Goal: Complete application form

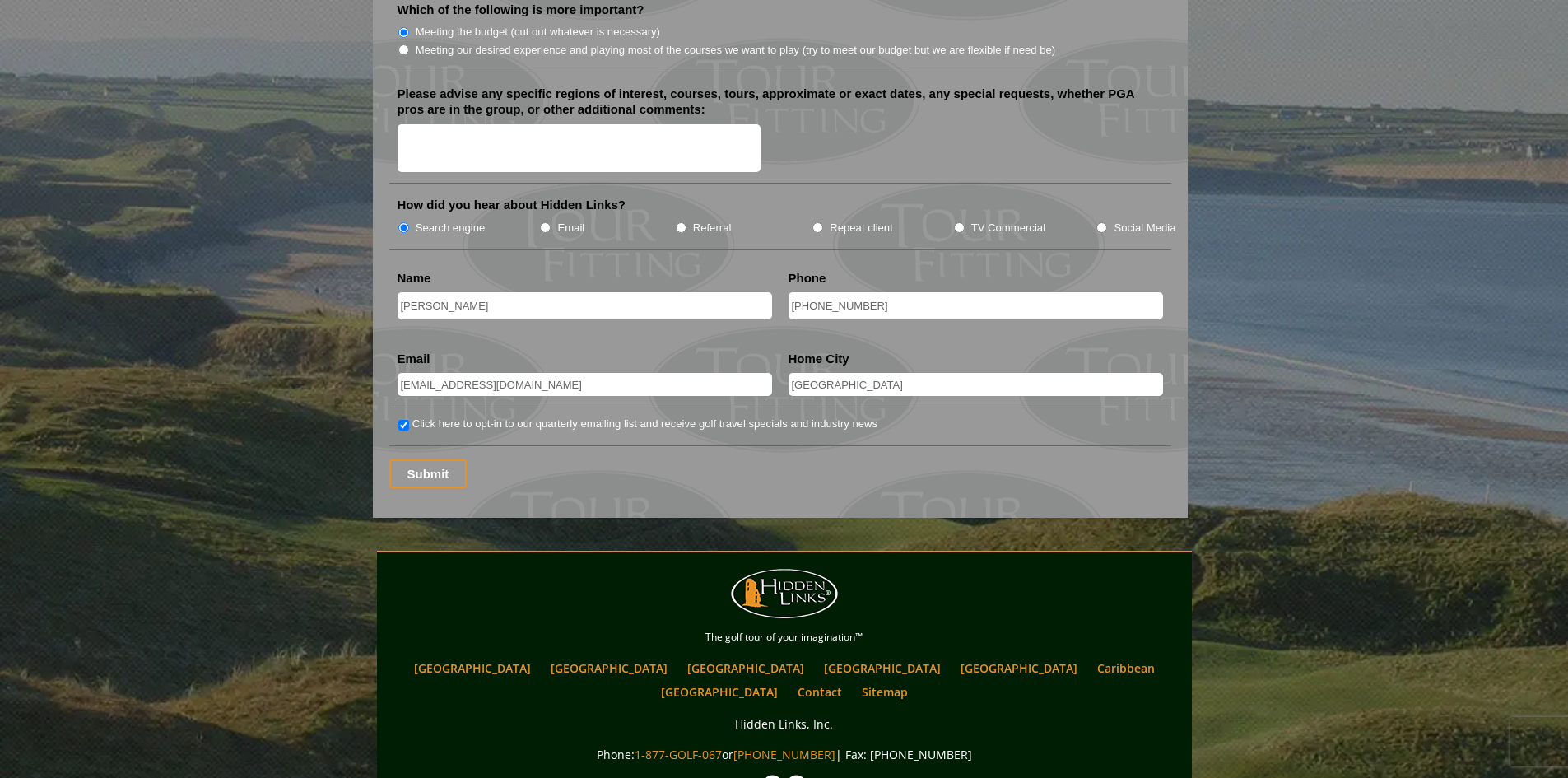
scroll to position [2058, 0]
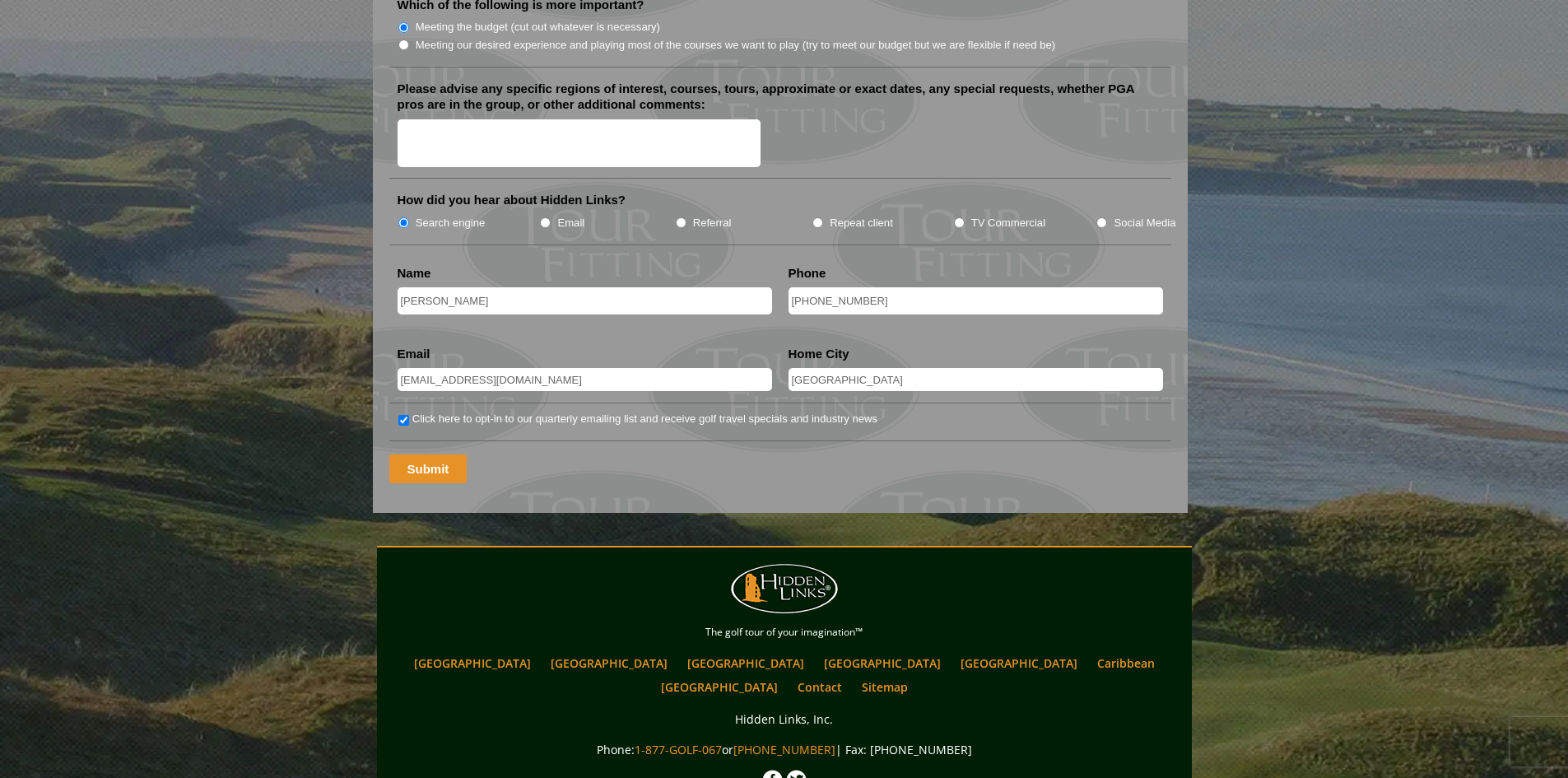
click at [414, 454] on input "Submit" at bounding box center [429, 468] width 78 height 29
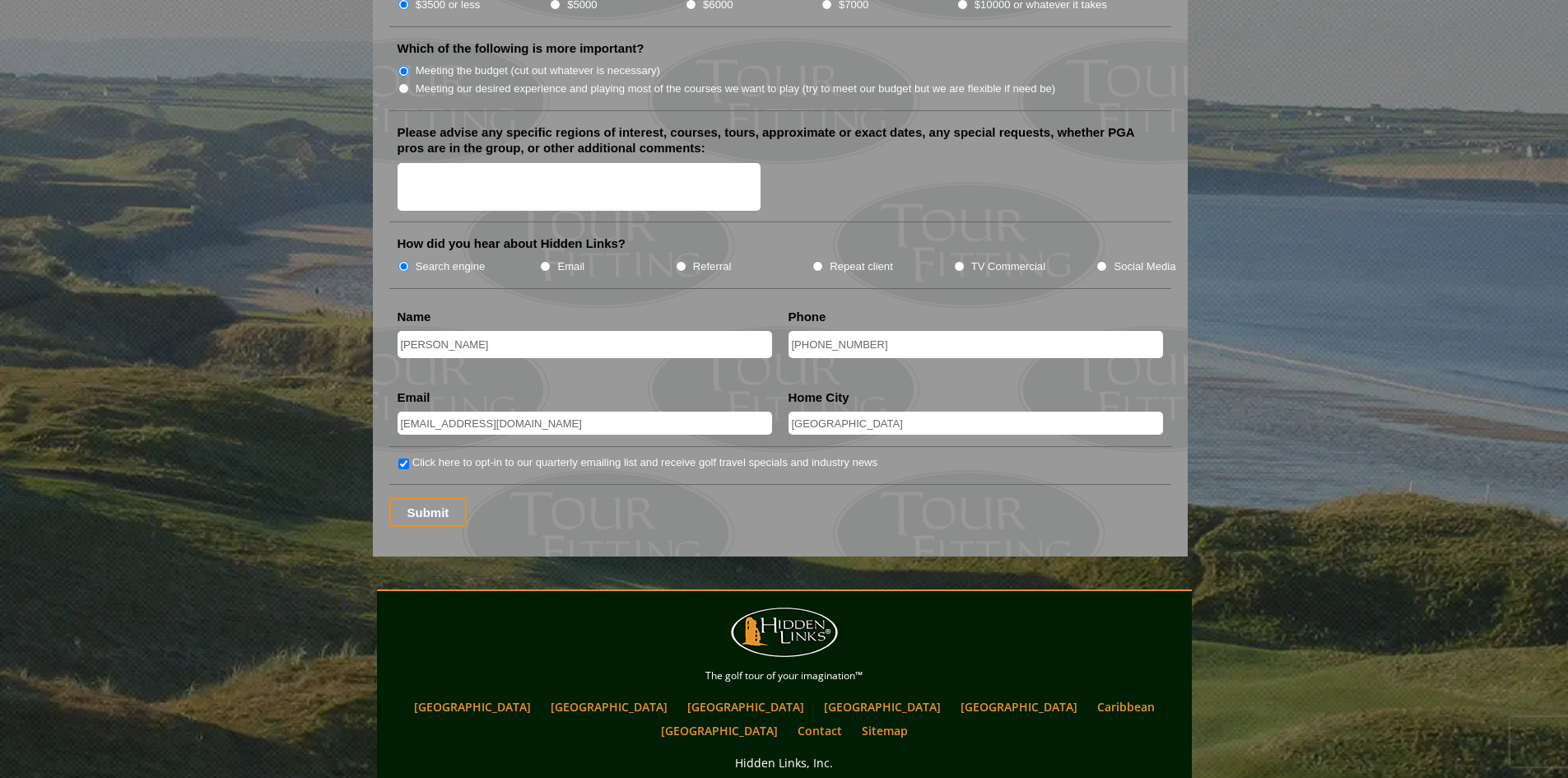
scroll to position [2058, 0]
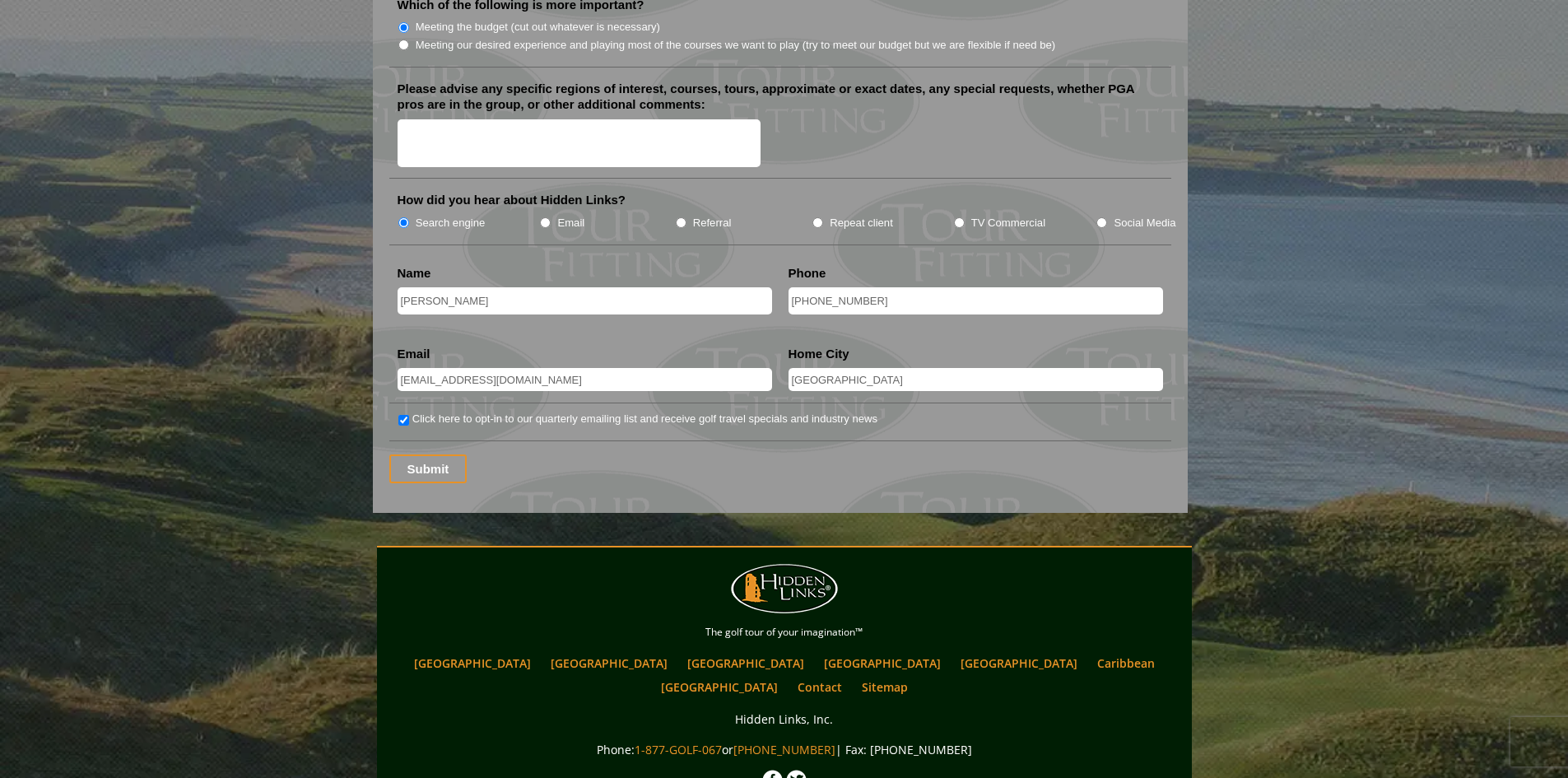
click at [865, 368] on input "Southington" at bounding box center [975, 379] width 375 height 23
type input "Southington, CT"
click at [419, 287] on input "Dan Kane" at bounding box center [585, 301] width 375 height 27
type input "Daniel Kane"
click at [445, 454] on input "Submit" at bounding box center [429, 468] width 78 height 29
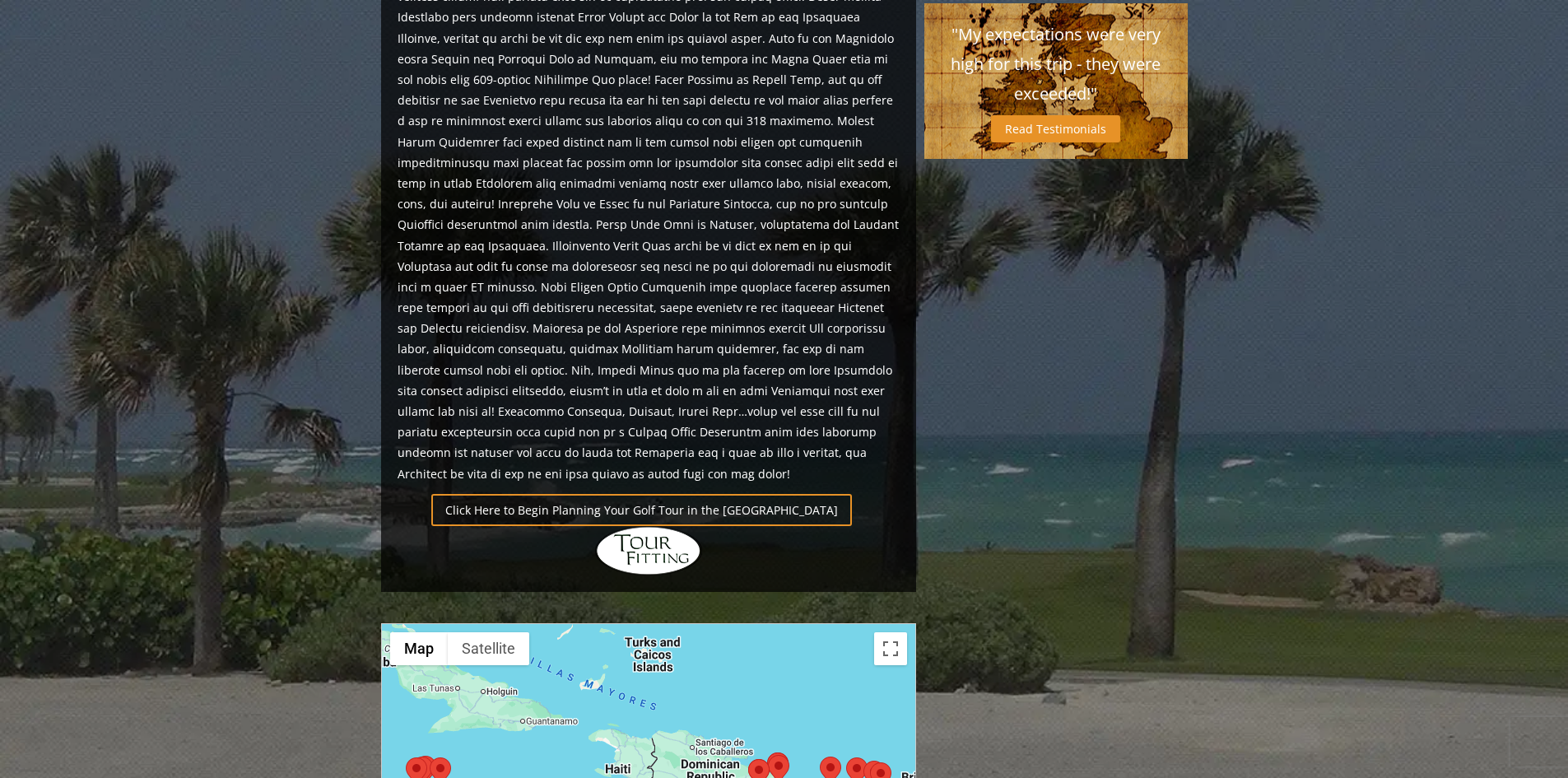
scroll to position [987, 0]
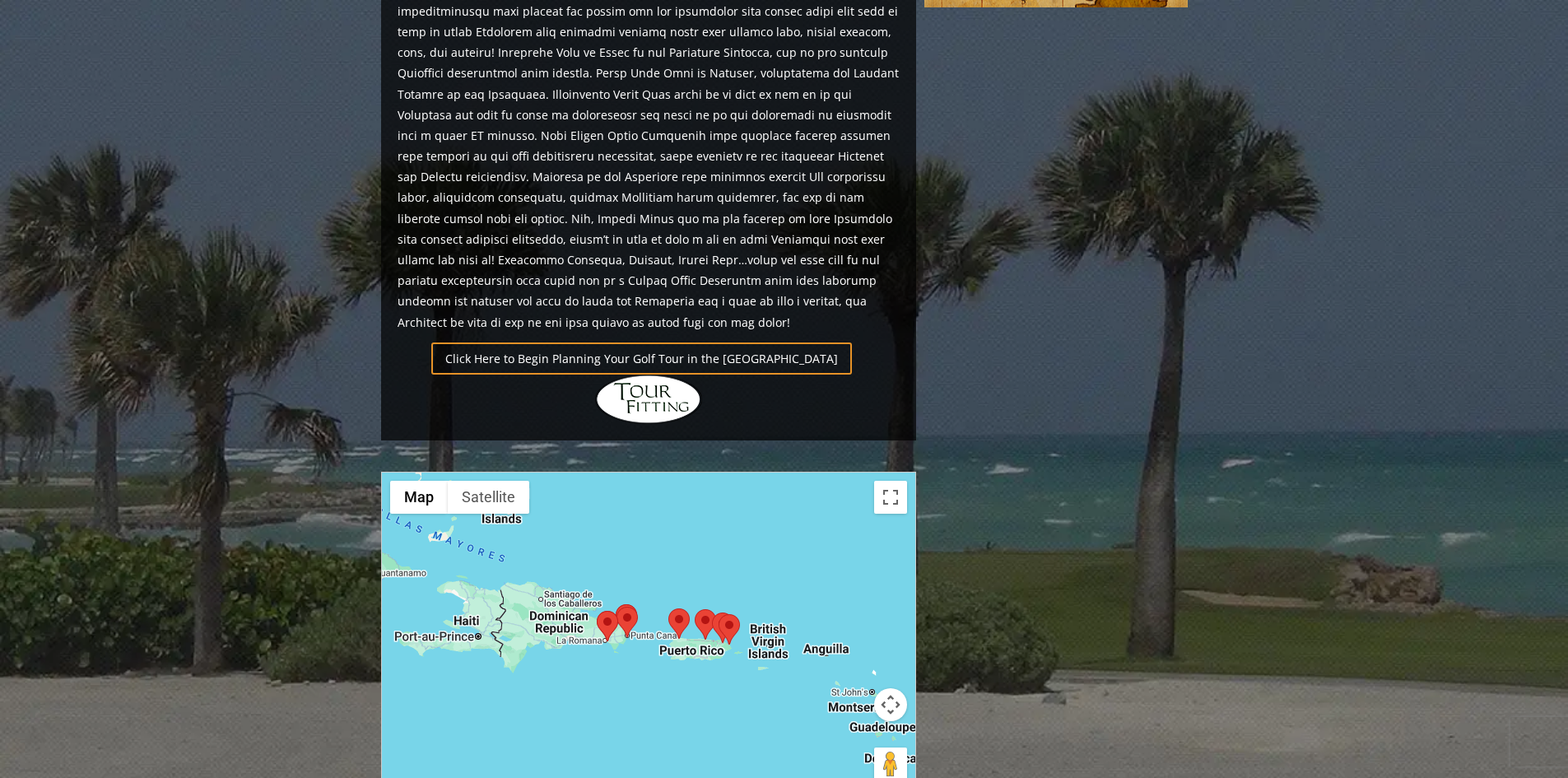
drag, startPoint x: 742, startPoint y: 595, endPoint x: 586, endPoint y: 598, distance: 156.0
click at [586, 598] on div at bounding box center [649, 636] width 533 height 327
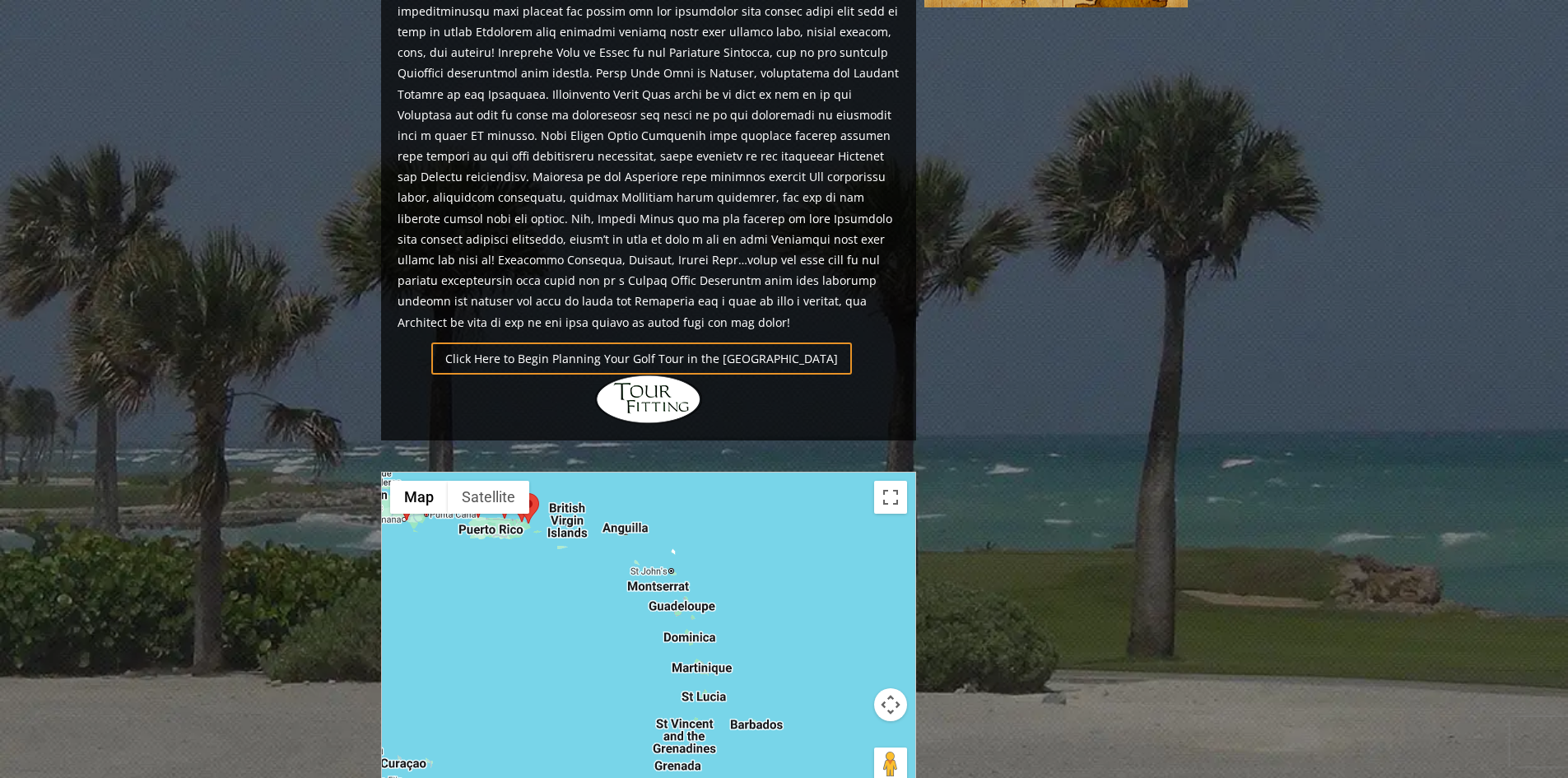
drag, startPoint x: 743, startPoint y: 604, endPoint x: 543, endPoint y: 478, distance: 236.4
click at [543, 478] on div at bounding box center [649, 636] width 533 height 327
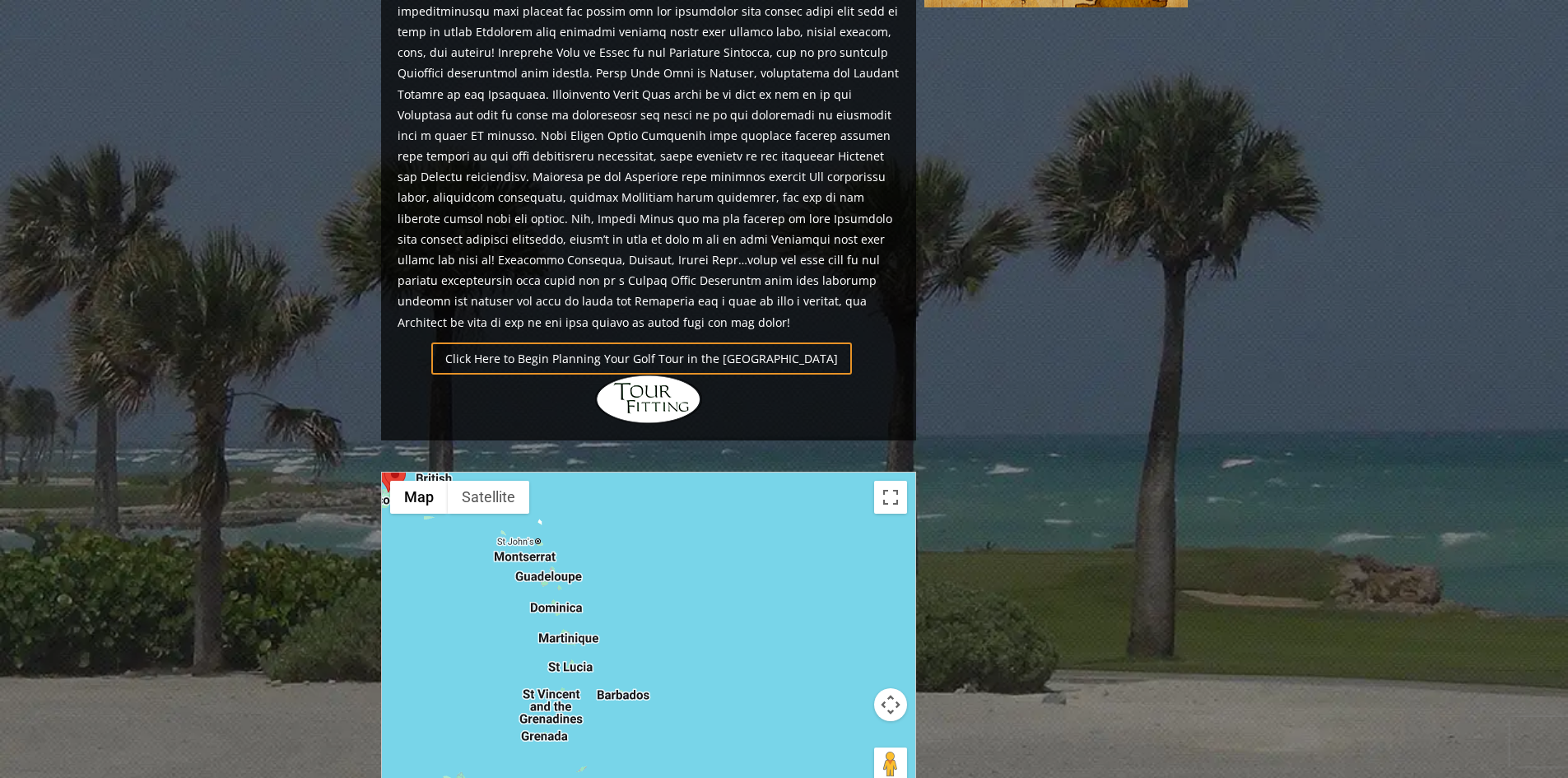
drag, startPoint x: 615, startPoint y: 574, endPoint x: 477, endPoint y: 546, distance: 140.8
click at [477, 546] on div at bounding box center [649, 636] width 533 height 327
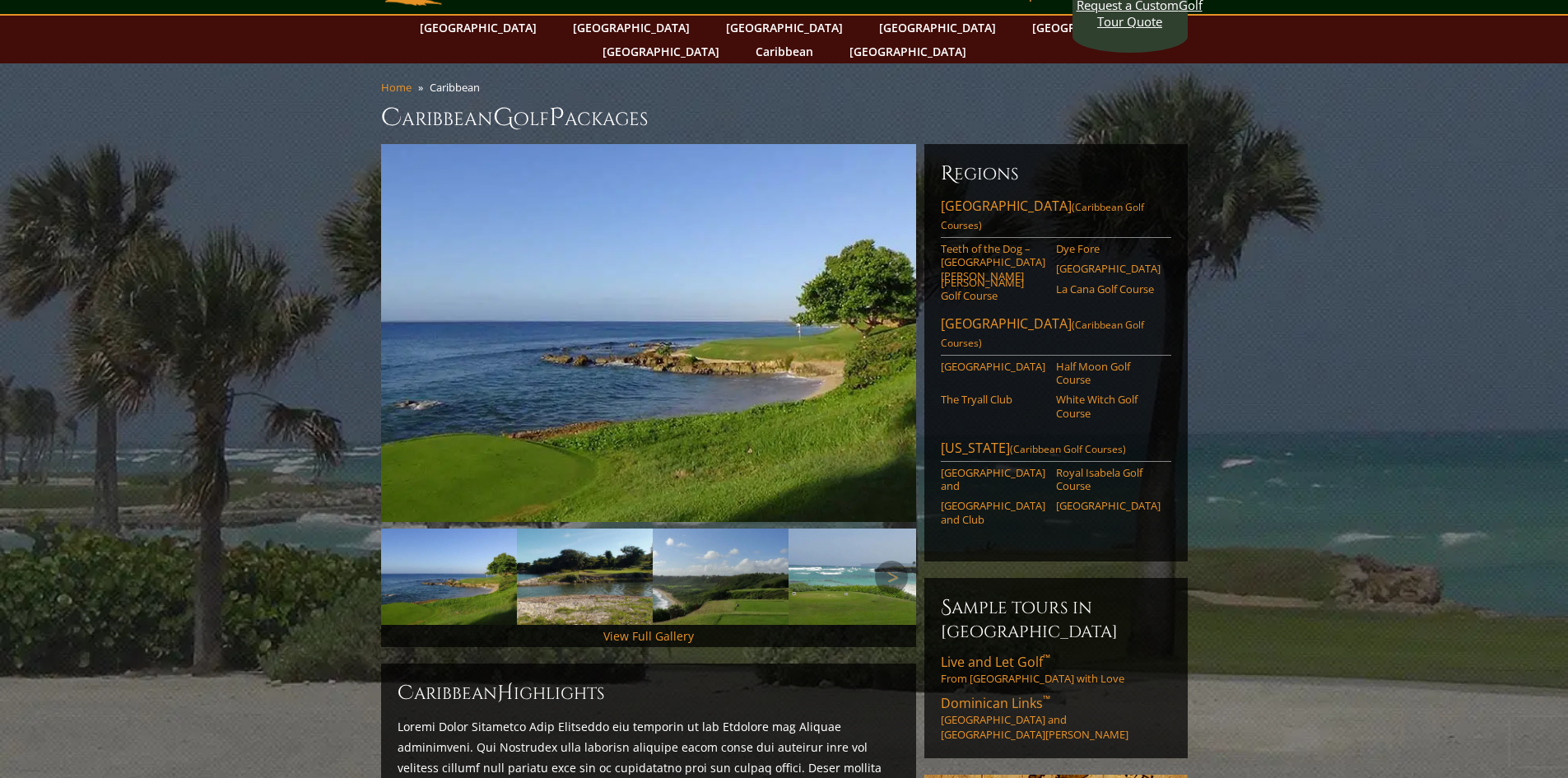
scroll to position [0, 0]
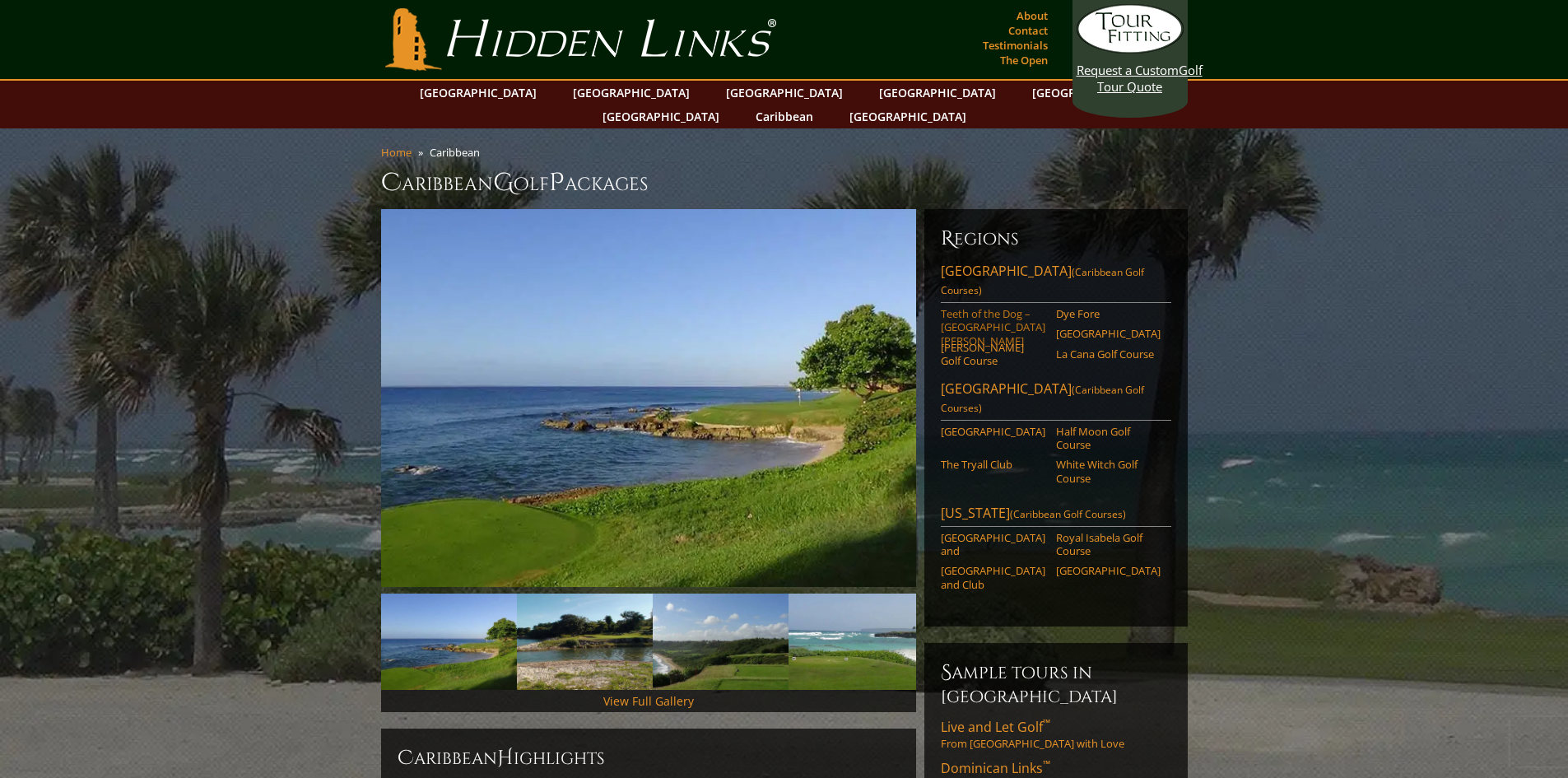
click at [988, 307] on link "Teeth of the Dog – [GEOGRAPHIC_DATA][PERSON_NAME]" at bounding box center [993, 327] width 105 height 41
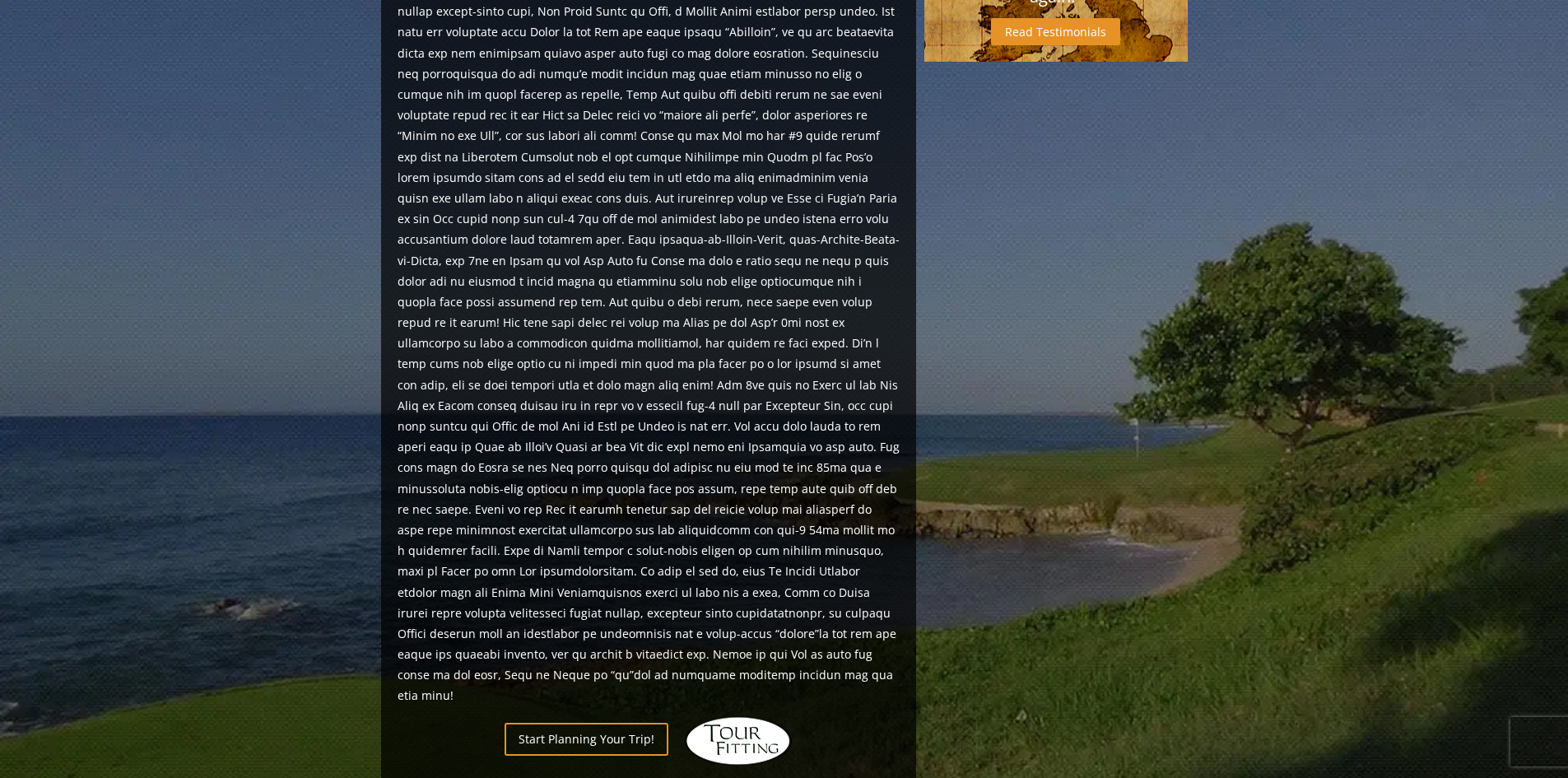
scroll to position [697, 0]
